Goal: Information Seeking & Learning: Learn about a topic

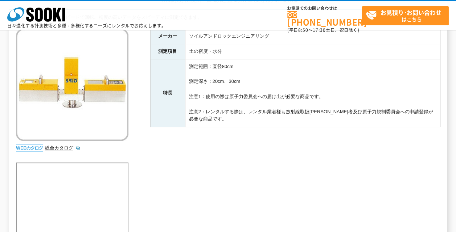
scroll to position [72, 0]
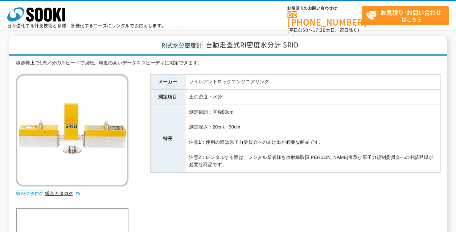
scroll to position [73, 0]
